Goal: Find contact information: Find contact information

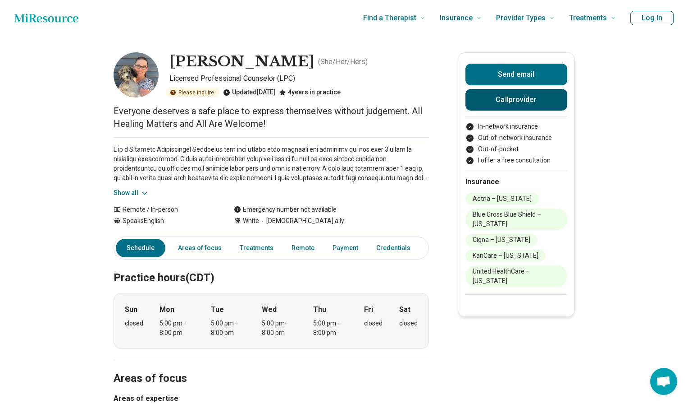
click at [532, 101] on button "Call provider" at bounding box center [517, 100] width 102 height 22
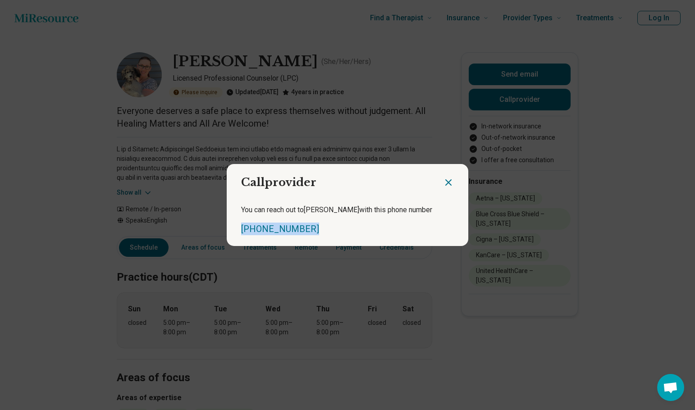
drag, startPoint x: 304, startPoint y: 231, endPoint x: 234, endPoint y: 235, distance: 70.0
click at [234, 235] on div "You can reach out to [PERSON_NAME] with this phone number [PHONE_NUMBER]" at bounding box center [348, 220] width 242 height 52
copy link "[PHONE_NUMBER]"
click at [445, 186] on icon "Close dialog" at bounding box center [448, 182] width 11 height 11
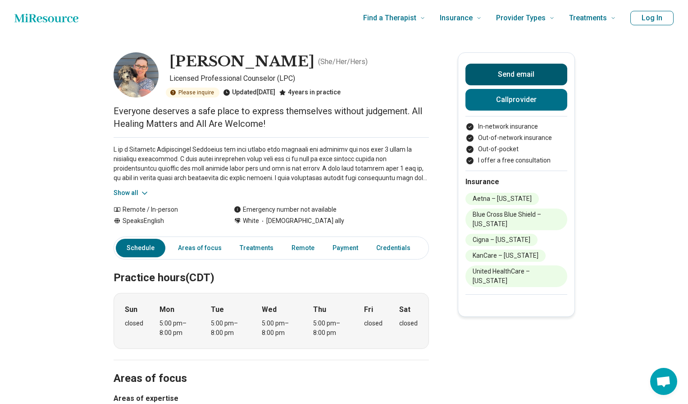
click at [533, 73] on button "Send email" at bounding box center [517, 75] width 102 height 22
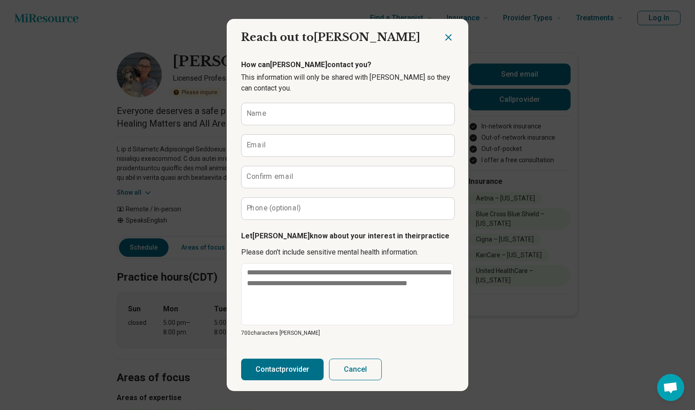
click at [446, 38] on icon "Close dialog" at bounding box center [448, 37] width 5 height 5
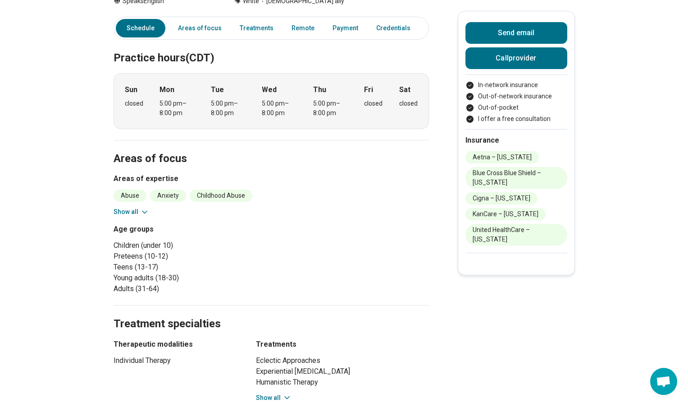
scroll to position [135, 0]
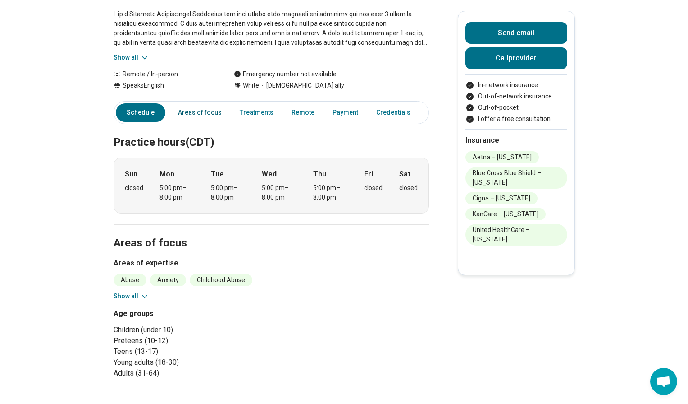
click at [217, 113] on link "Areas of focus" at bounding box center [200, 112] width 55 height 18
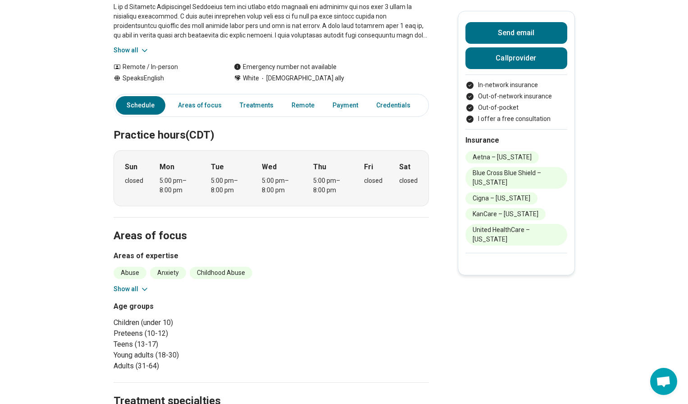
scroll to position [0, 0]
